Goal: Navigation & Orientation: Find specific page/section

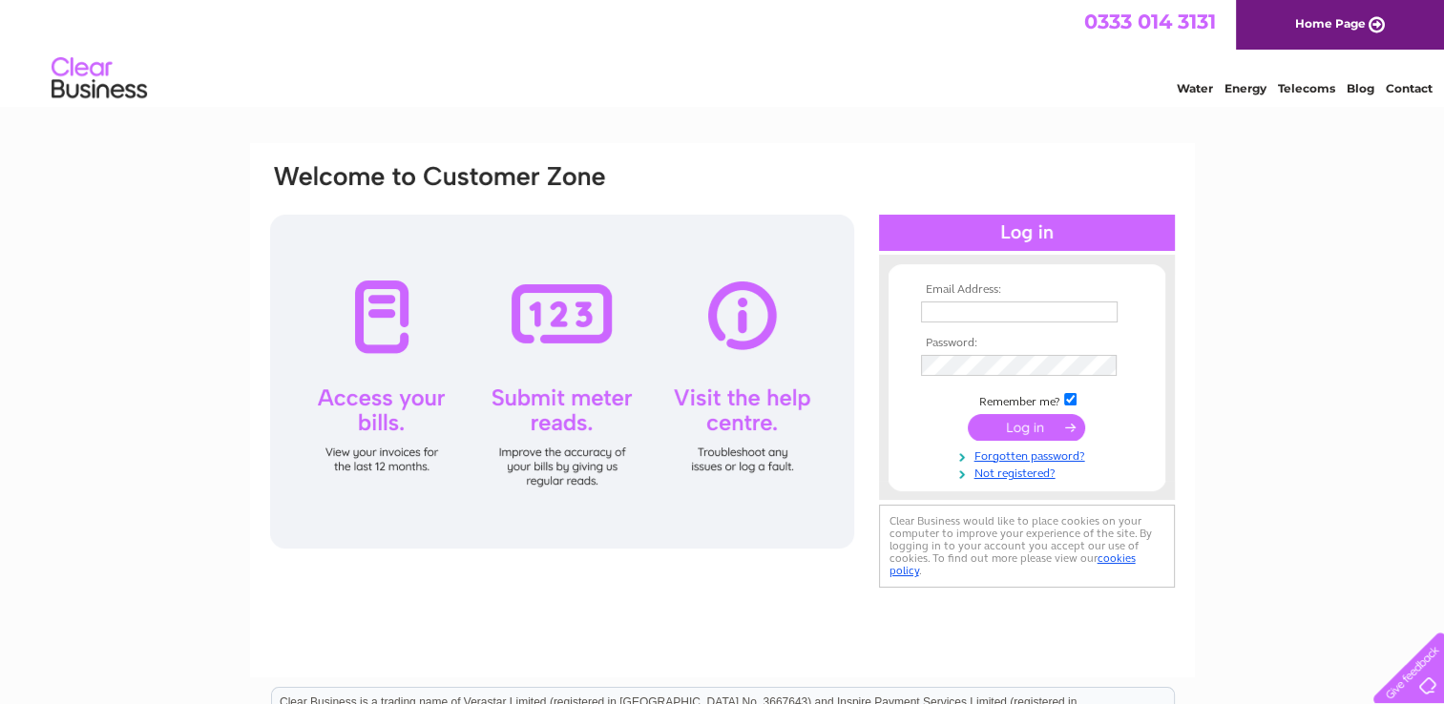
click at [948, 315] on input "text" at bounding box center [1019, 312] width 197 height 21
type input "treasurerayrstcolumba@gmail.com"
click at [1032, 431] on input "submit" at bounding box center [1026, 428] width 117 height 27
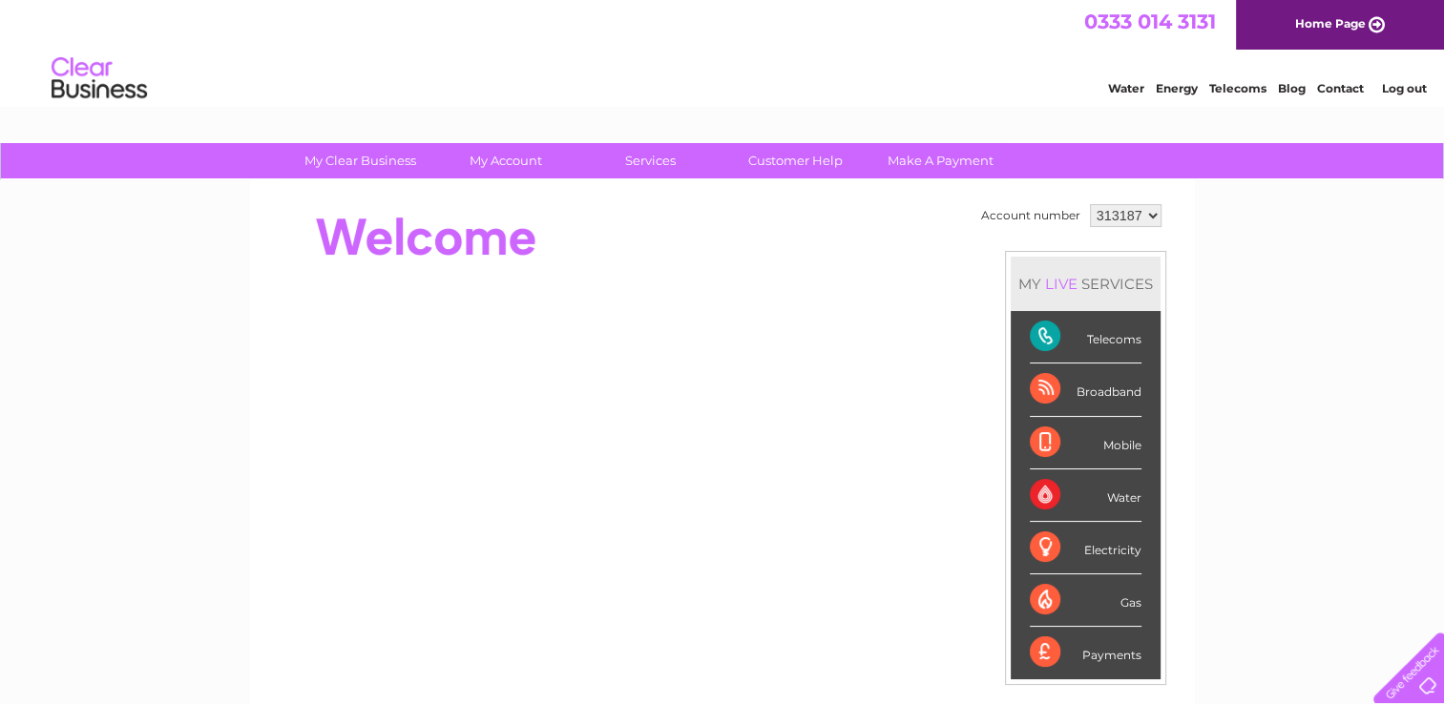
click at [1119, 494] on div "Water" at bounding box center [1086, 496] width 112 height 52
click at [1147, 213] on select "313187" at bounding box center [1126, 215] width 72 height 23
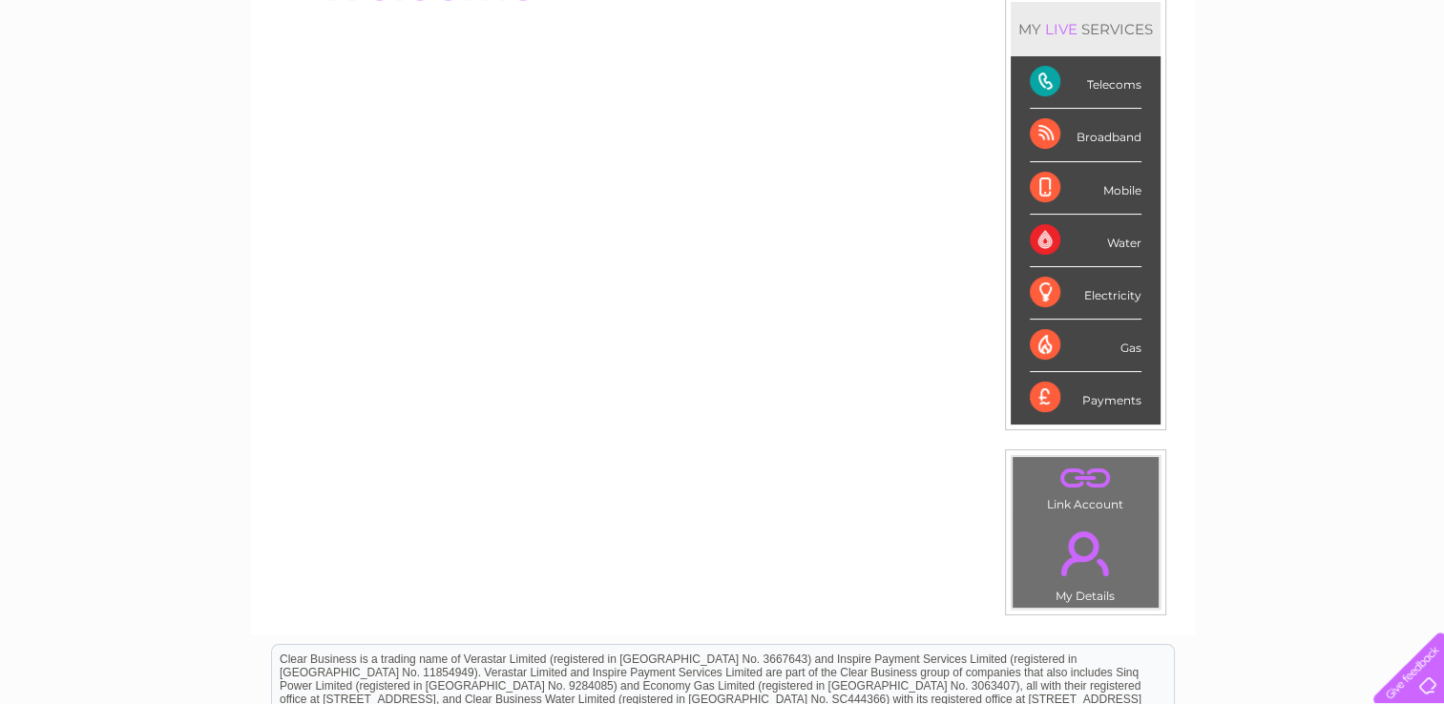
scroll to position [95, 0]
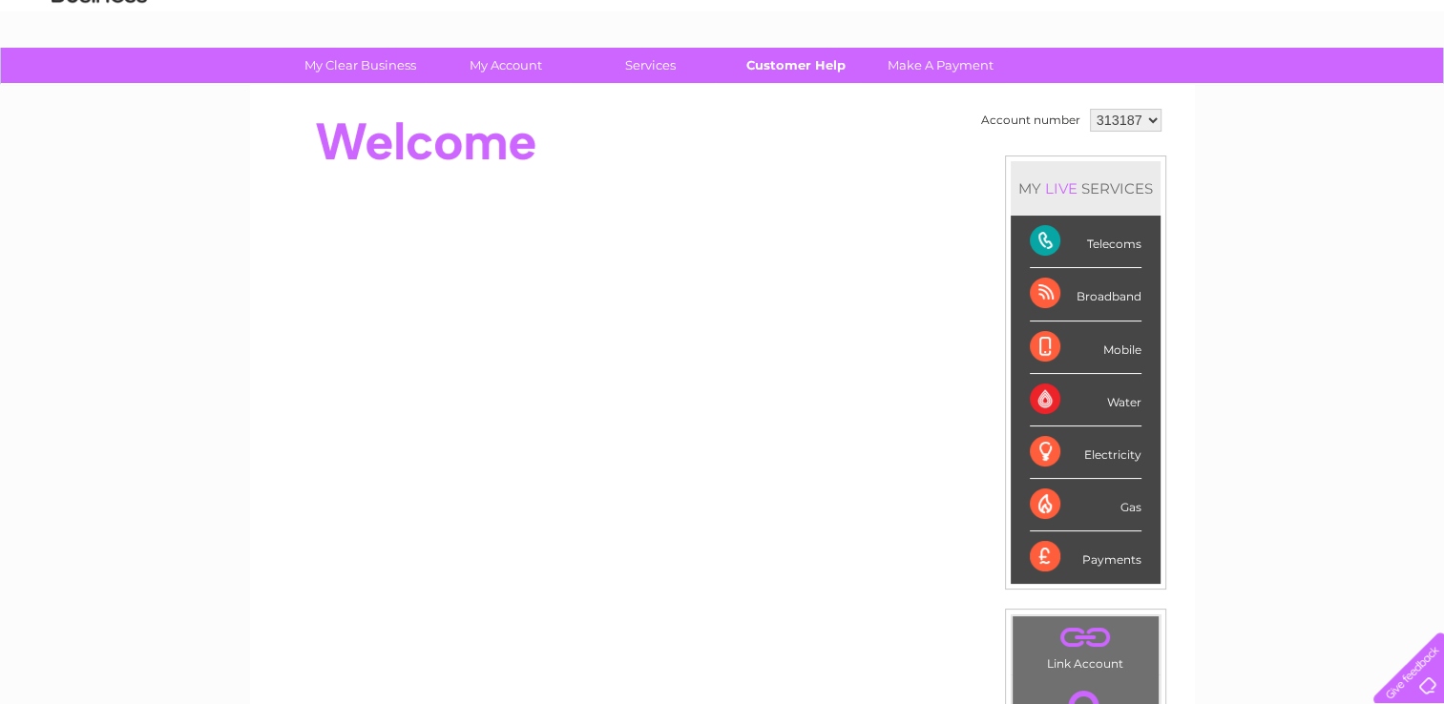
click at [790, 65] on link "Customer Help" at bounding box center [795, 65] width 157 height 35
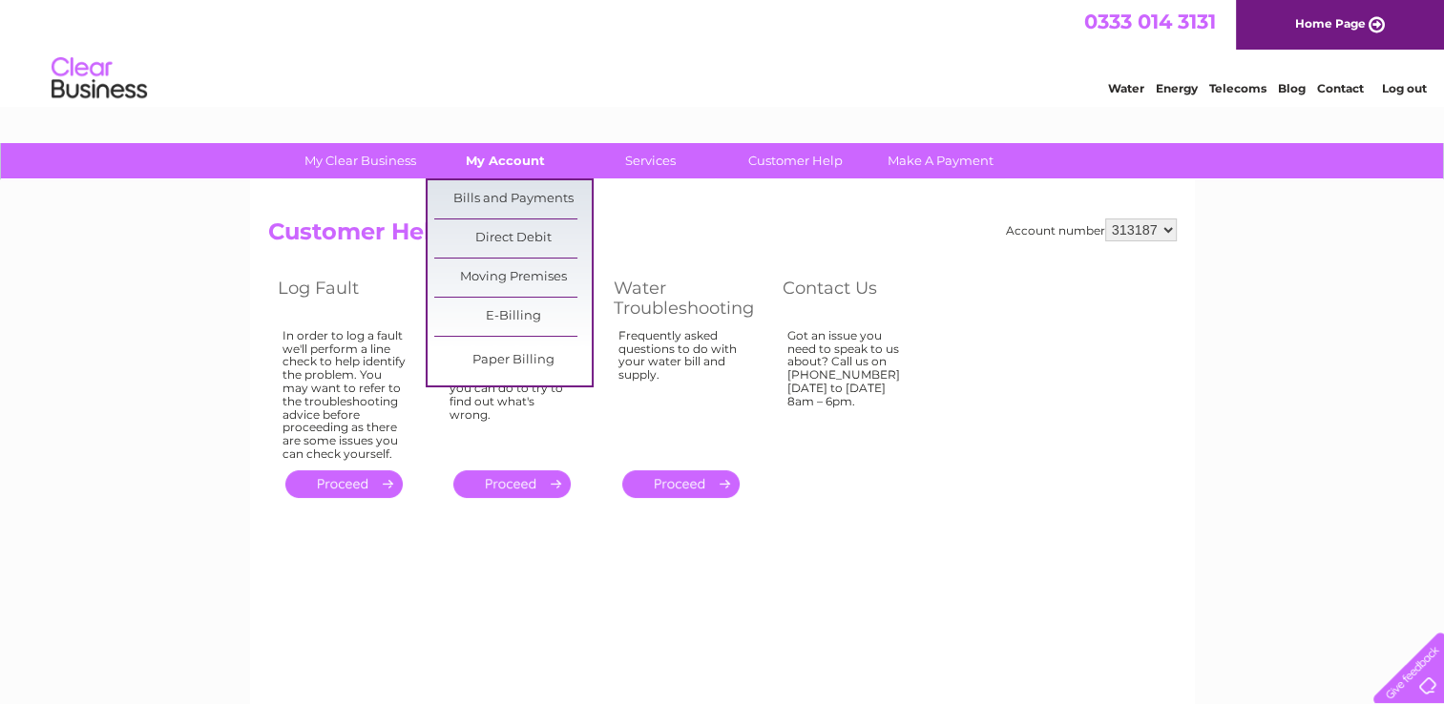
click at [492, 158] on link "My Account" at bounding box center [505, 160] width 157 height 35
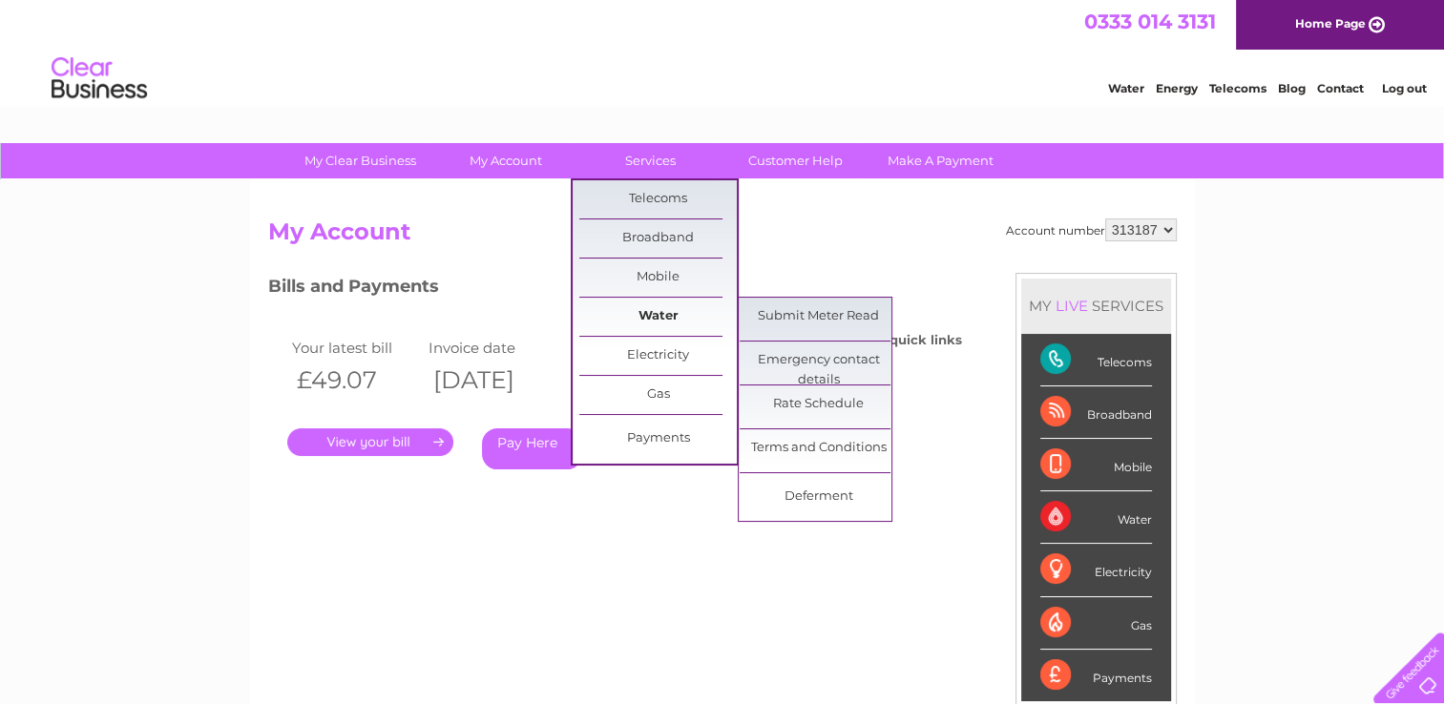
click at [667, 311] on link "Water" at bounding box center [657, 317] width 157 height 38
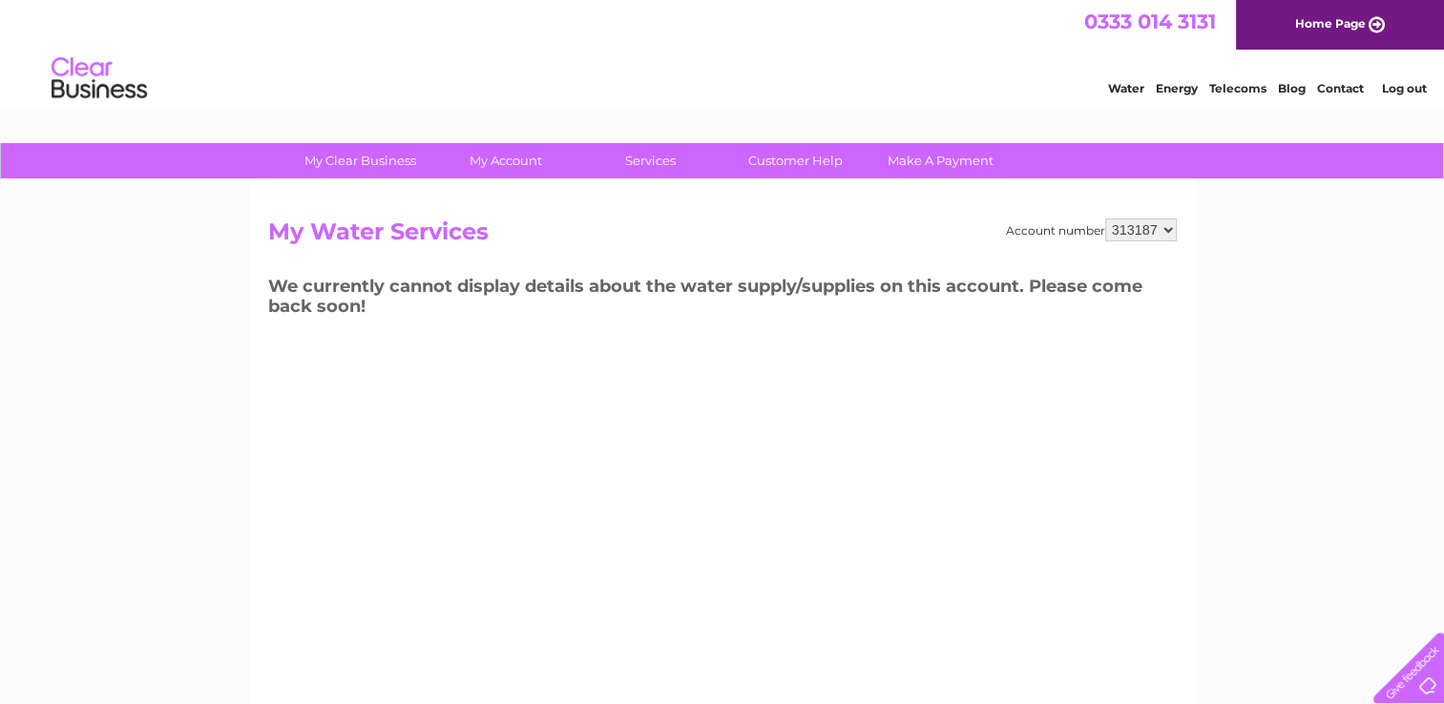
click at [825, 162] on link "Customer Help" at bounding box center [795, 160] width 157 height 35
